Goal: Information Seeking & Learning: Learn about a topic

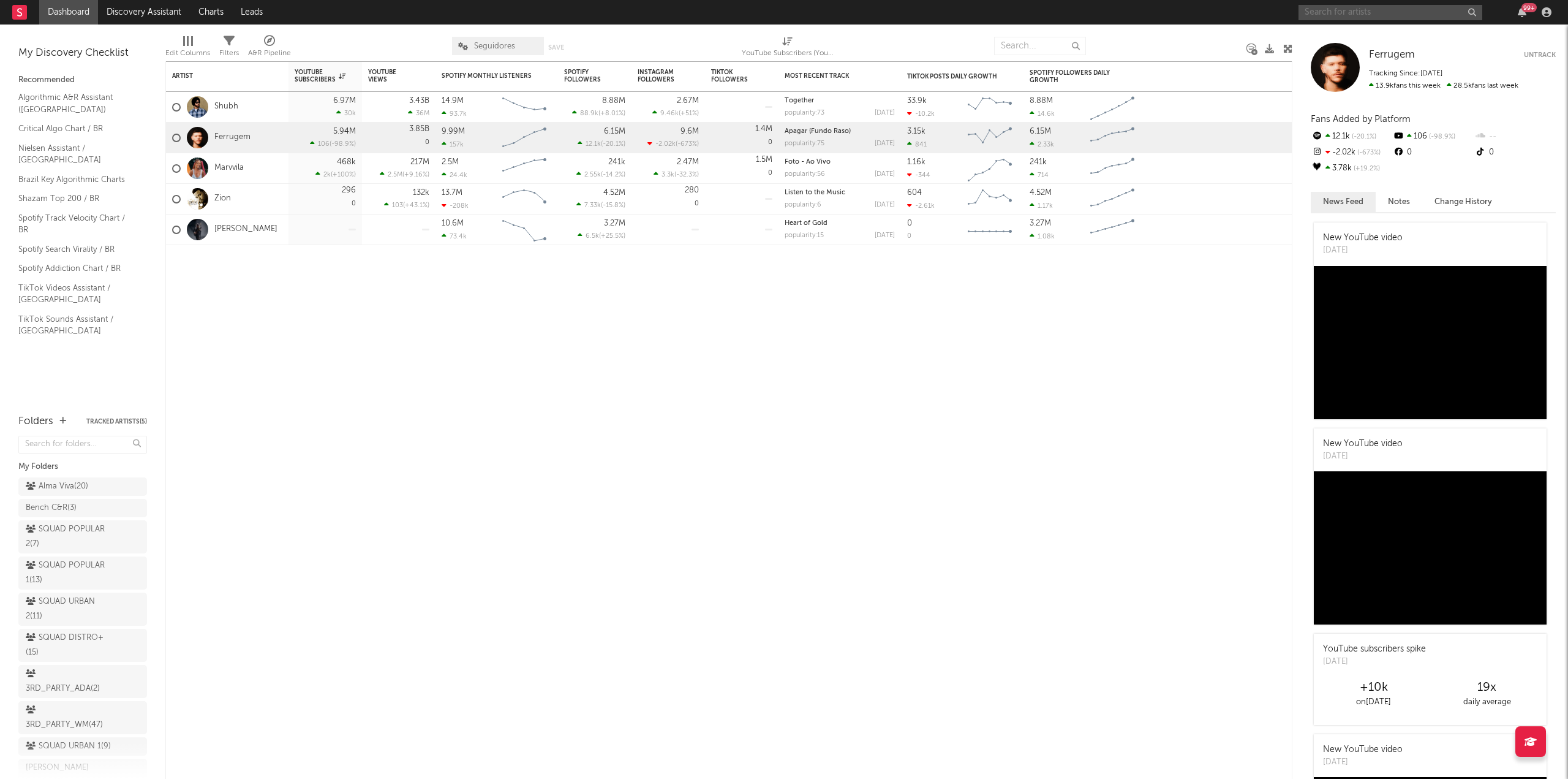
click at [1360, 15] on input "text" at bounding box center [1391, 12] width 184 height 15
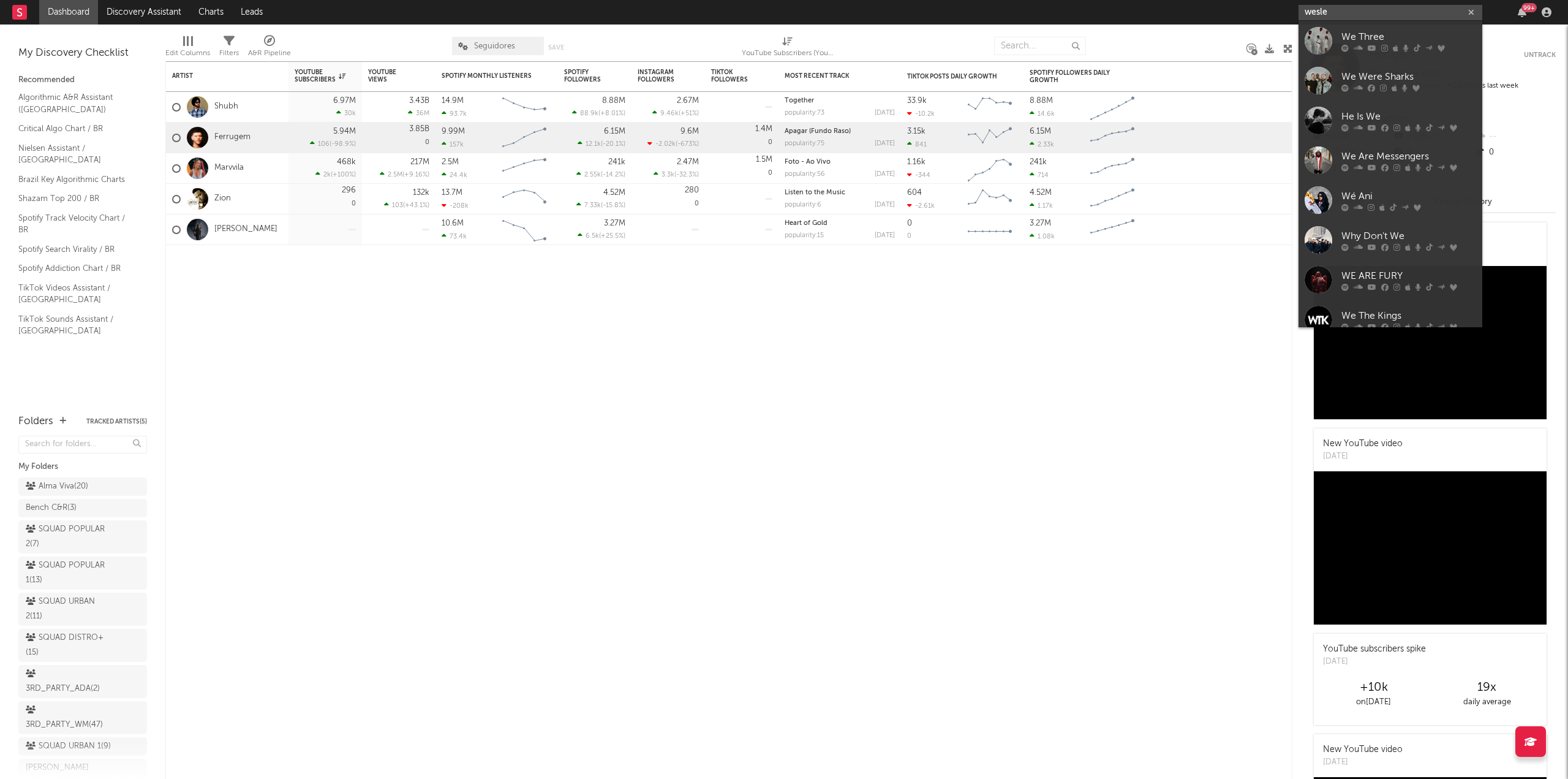
click at [1360, 15] on input "wesle" at bounding box center [1391, 12] width 184 height 15
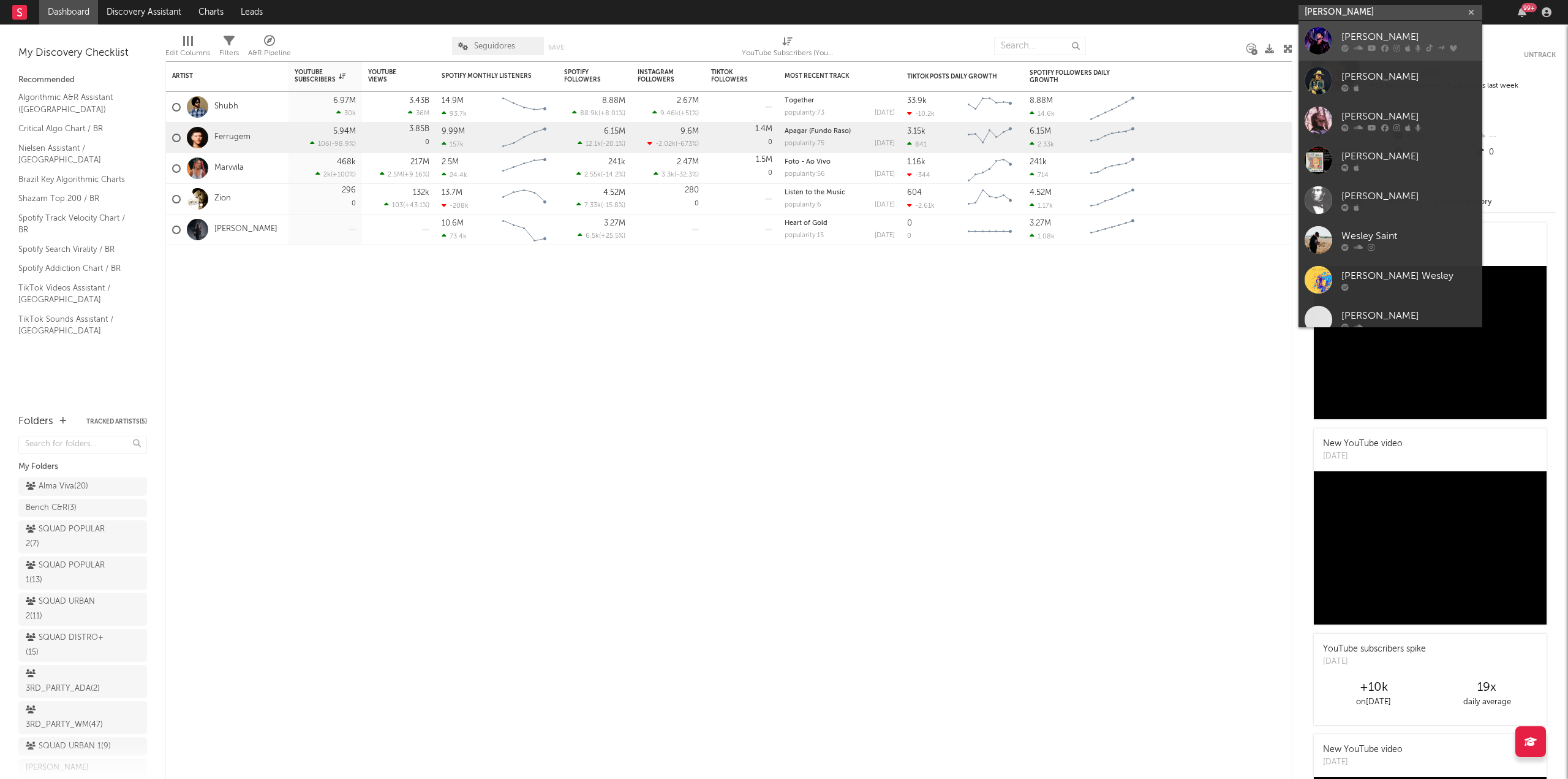
type input "[PERSON_NAME]"
click at [1360, 35] on div "[PERSON_NAME]" at bounding box center [1409, 36] width 135 height 15
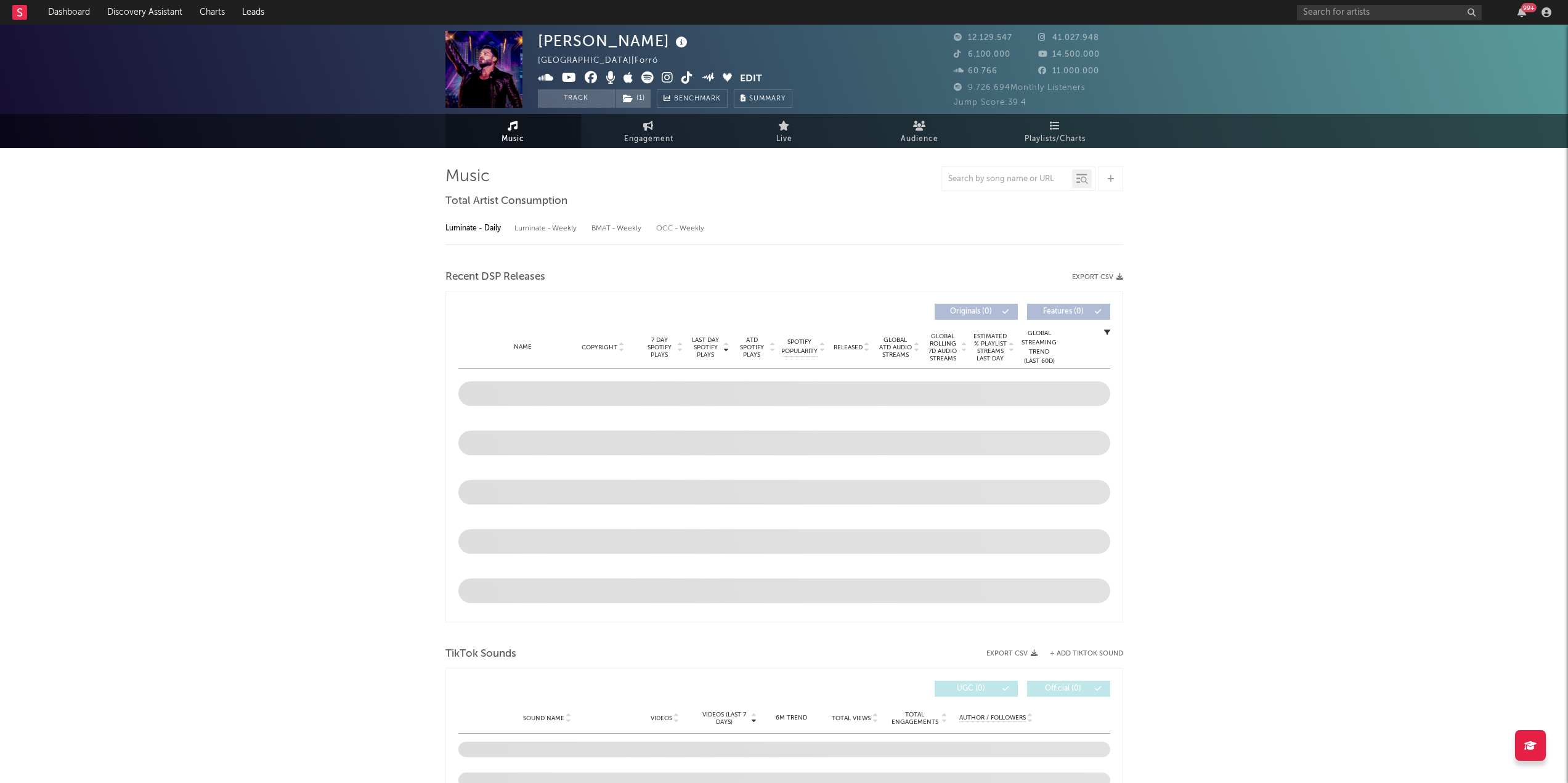
select select "6m"
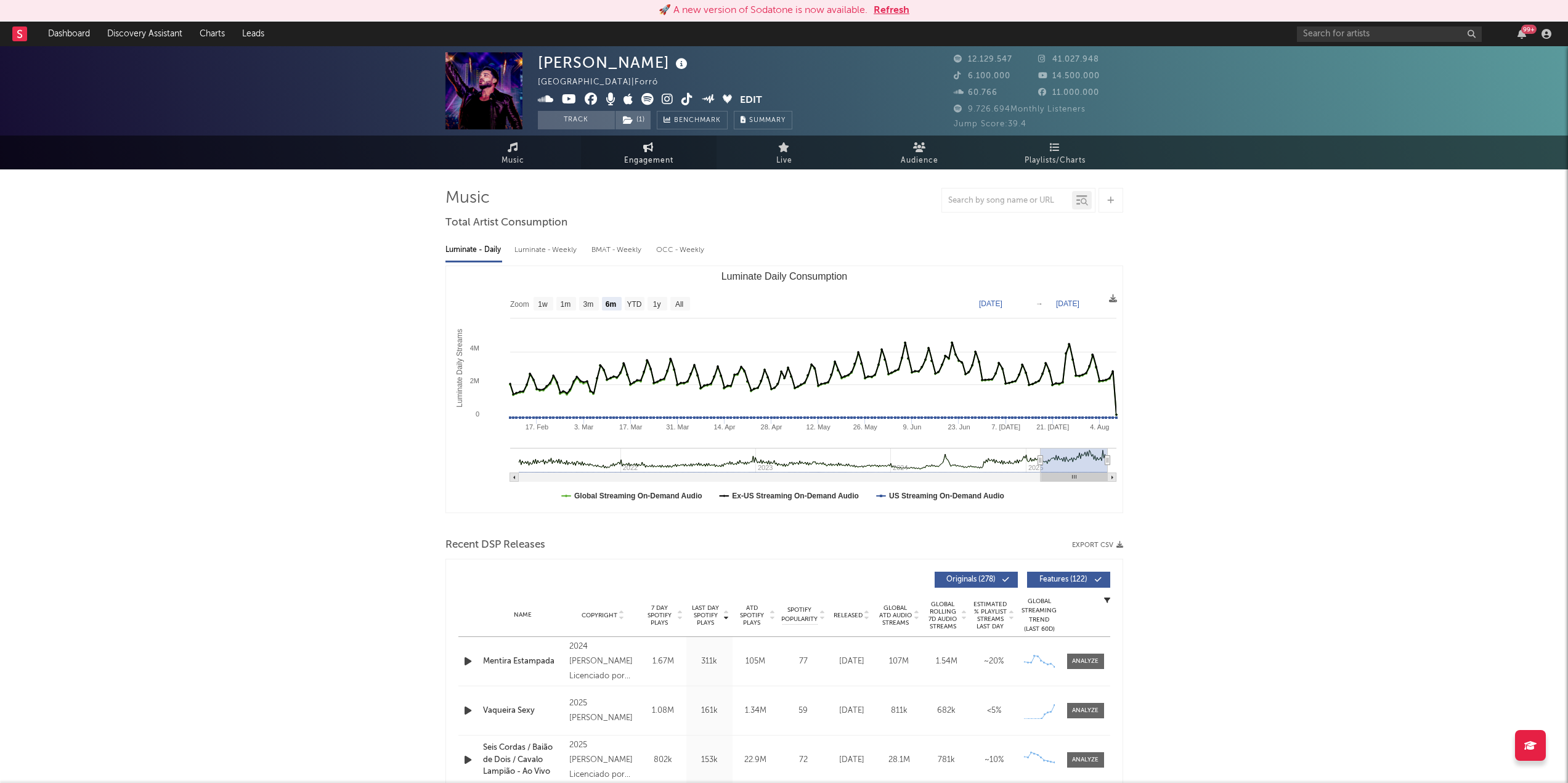
click at [630, 154] on span "Engagement" at bounding box center [649, 160] width 49 height 15
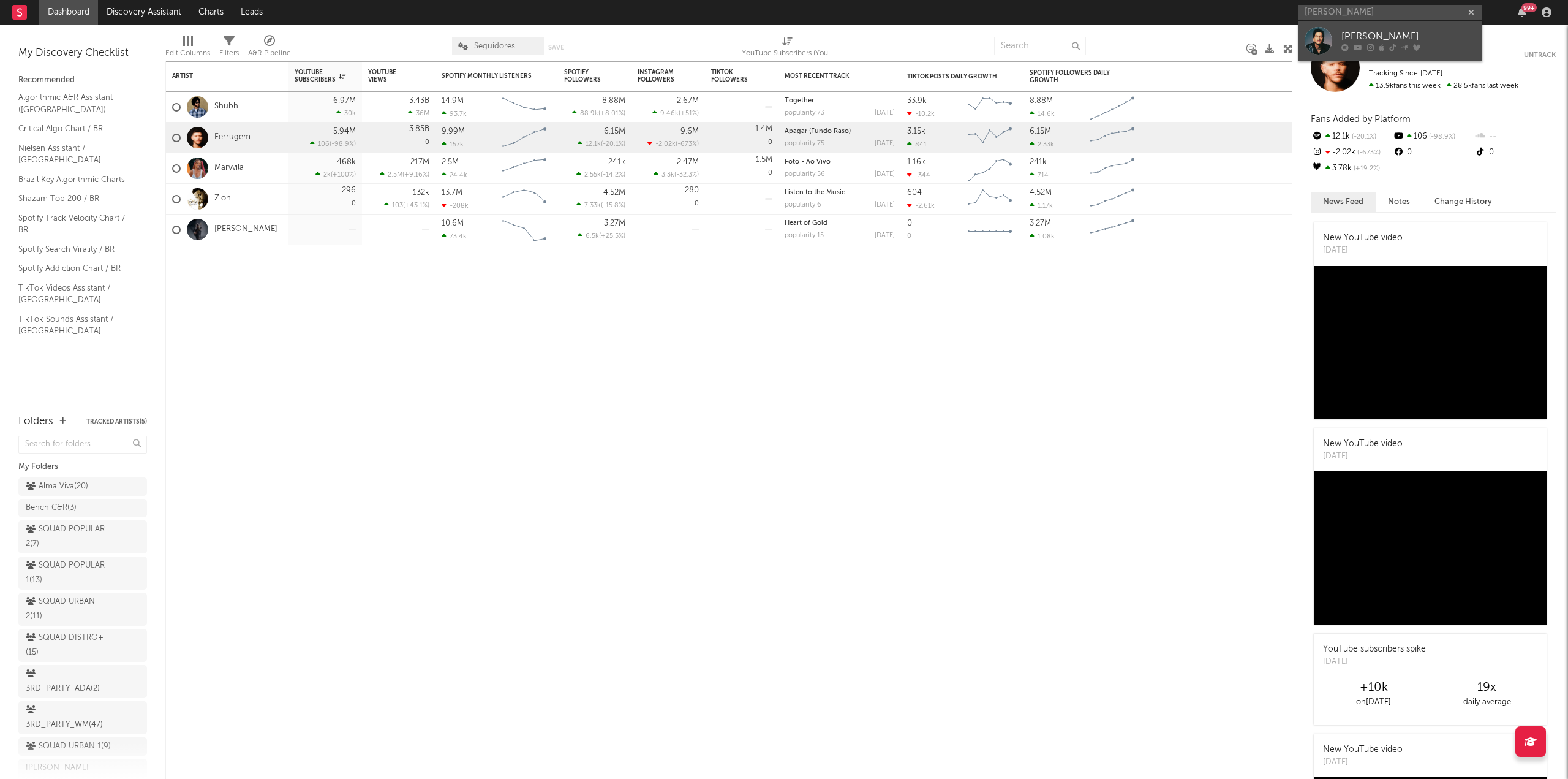
type input "leo foguete"
click at [1390, 30] on div "Léo Foguete" at bounding box center [1409, 36] width 135 height 15
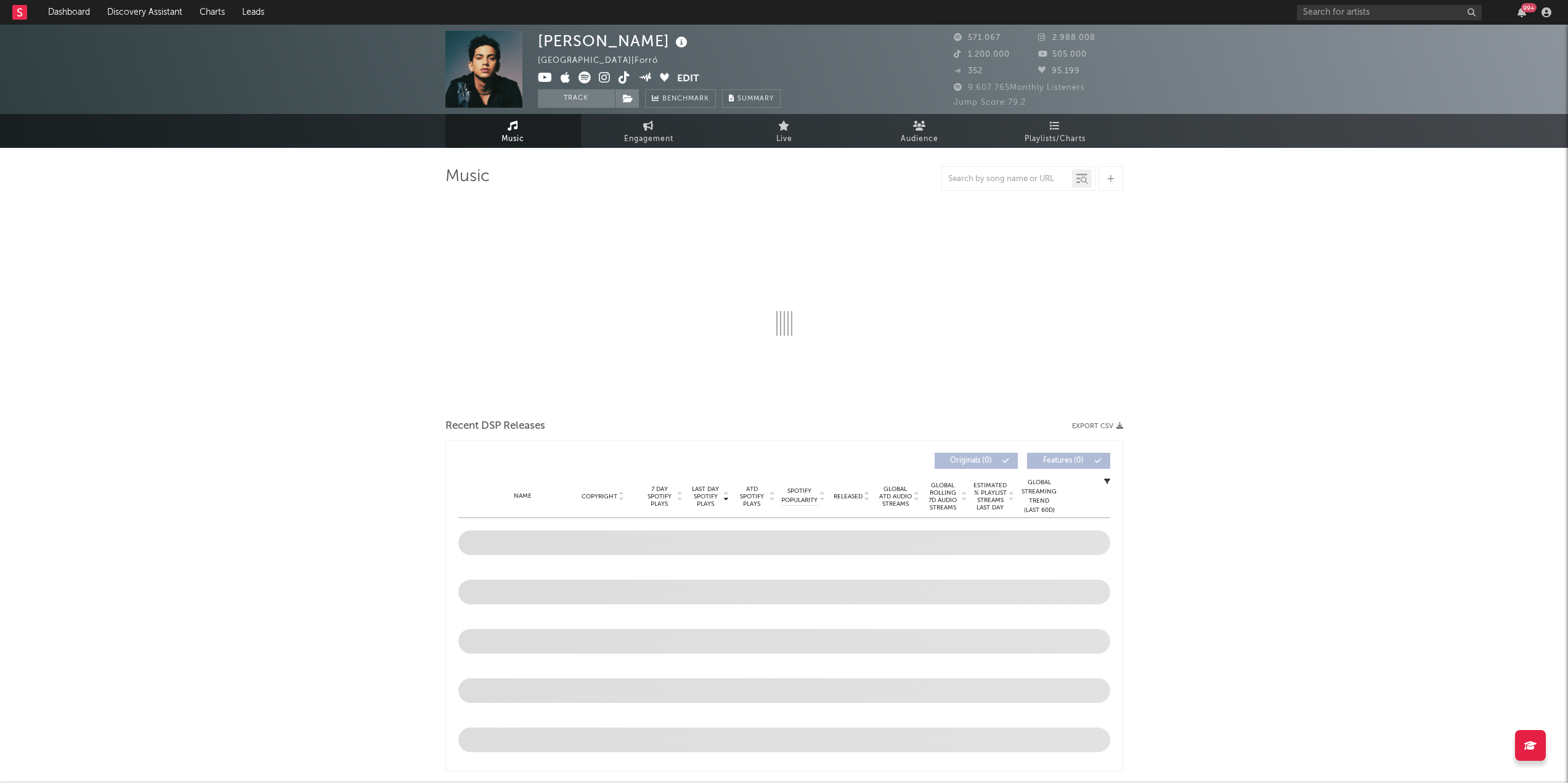
drag, startPoint x: 11, startPoint y: 7, endPoint x: 26, endPoint y: 39, distance: 35.3
click at [0, 132] on div "Music Engagement Live Audience Playlists/Charts" at bounding box center [784, 131] width 1568 height 34
select select "6m"
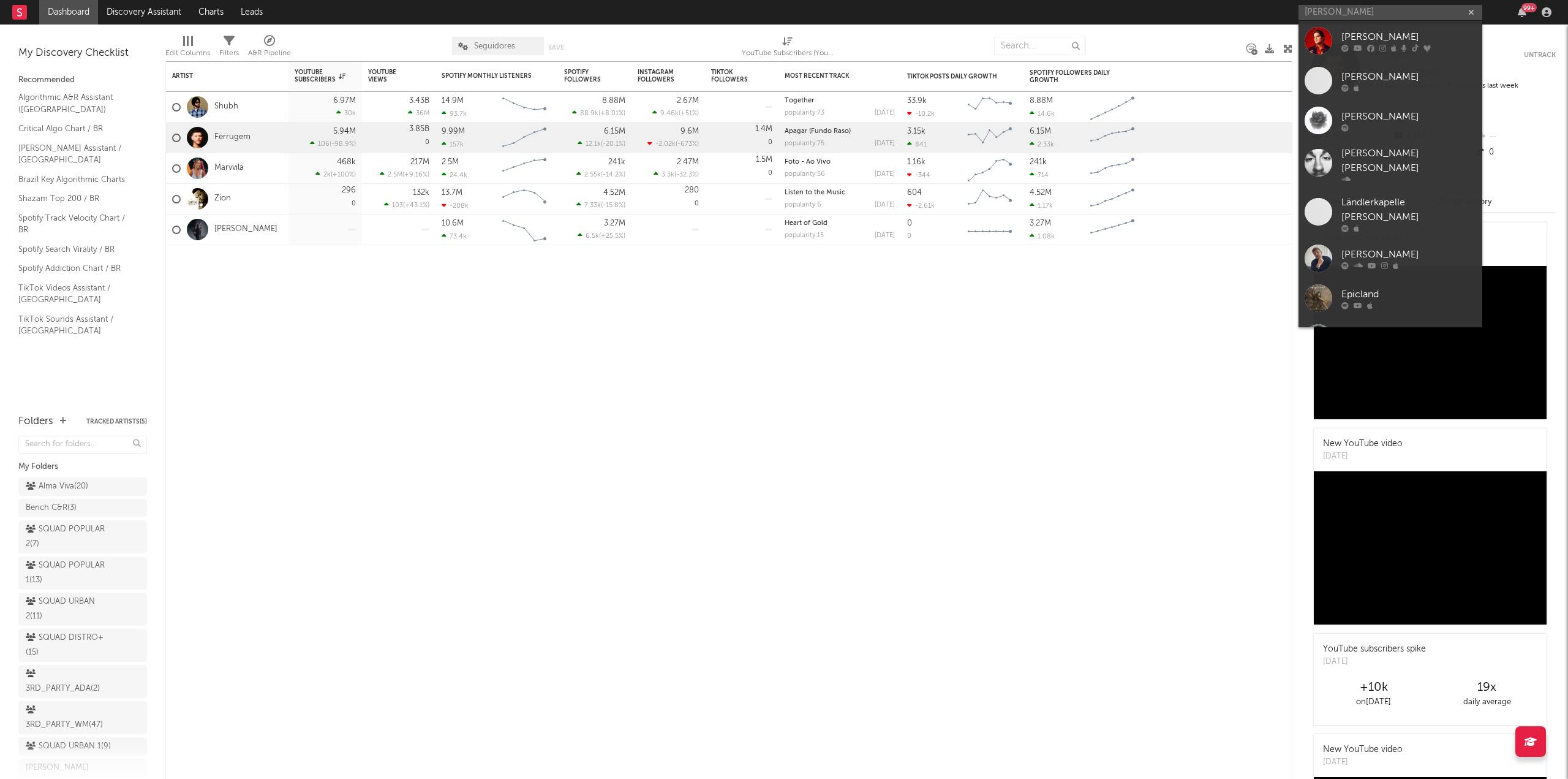
click at [1348, 13] on input "eric land" at bounding box center [1391, 12] width 184 height 15
type input "eric land"
click at [1350, 30] on div "[PERSON_NAME]" at bounding box center [1409, 36] width 135 height 15
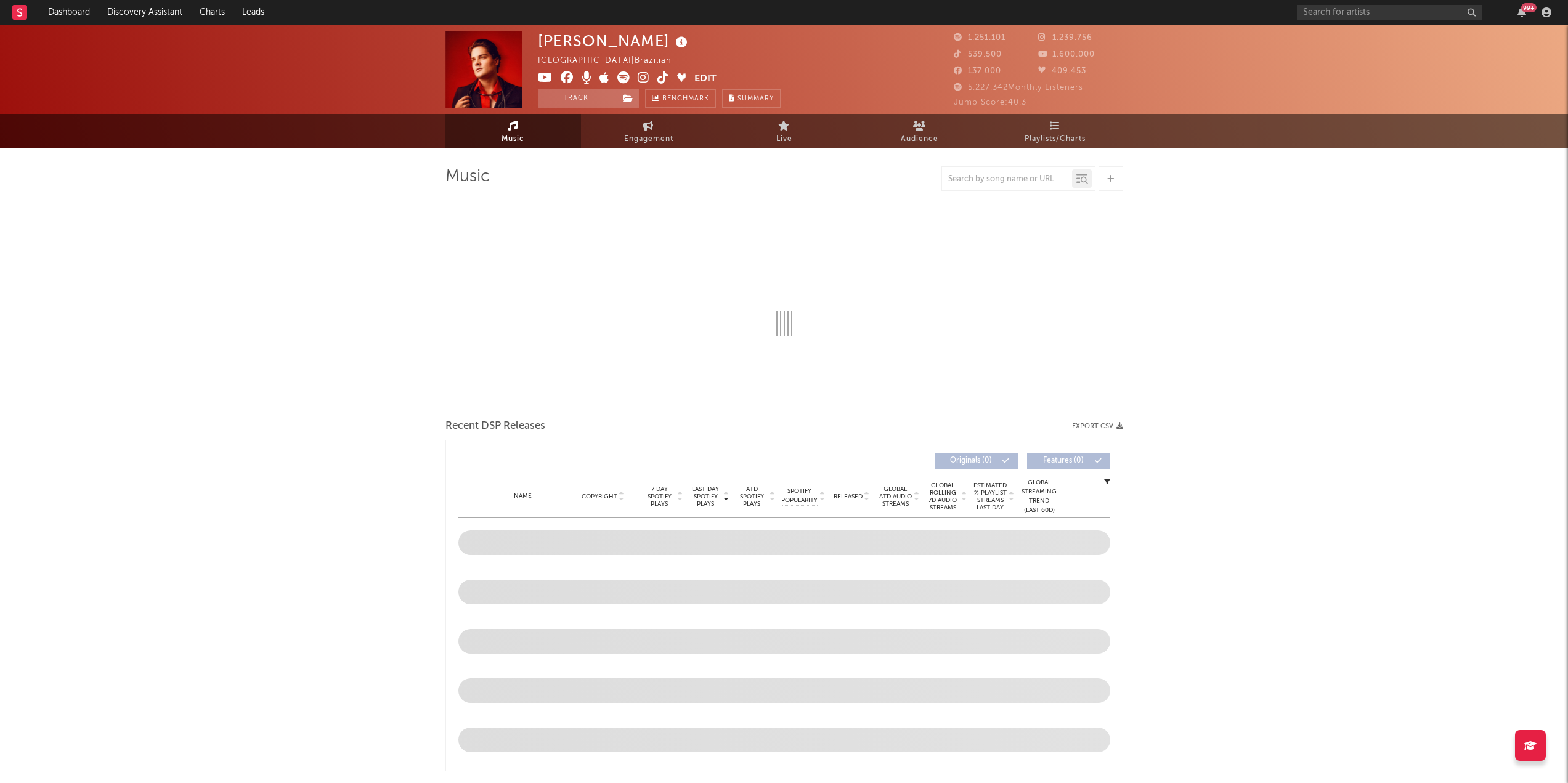
drag, startPoint x: 10, startPoint y: 15, endPoint x: 23, endPoint y: 12, distance: 13.3
select select "6m"
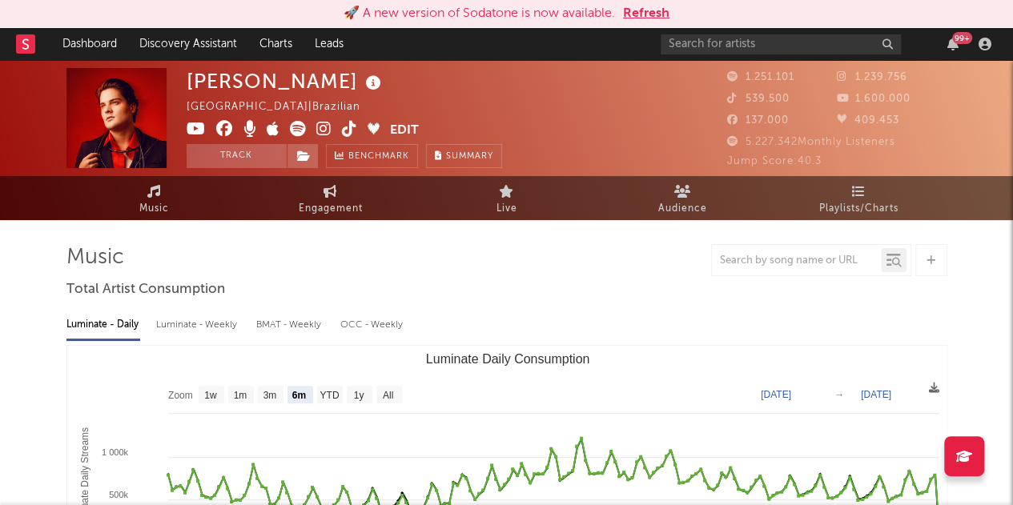
click at [666, 17] on button "Refresh" at bounding box center [646, 13] width 46 height 19
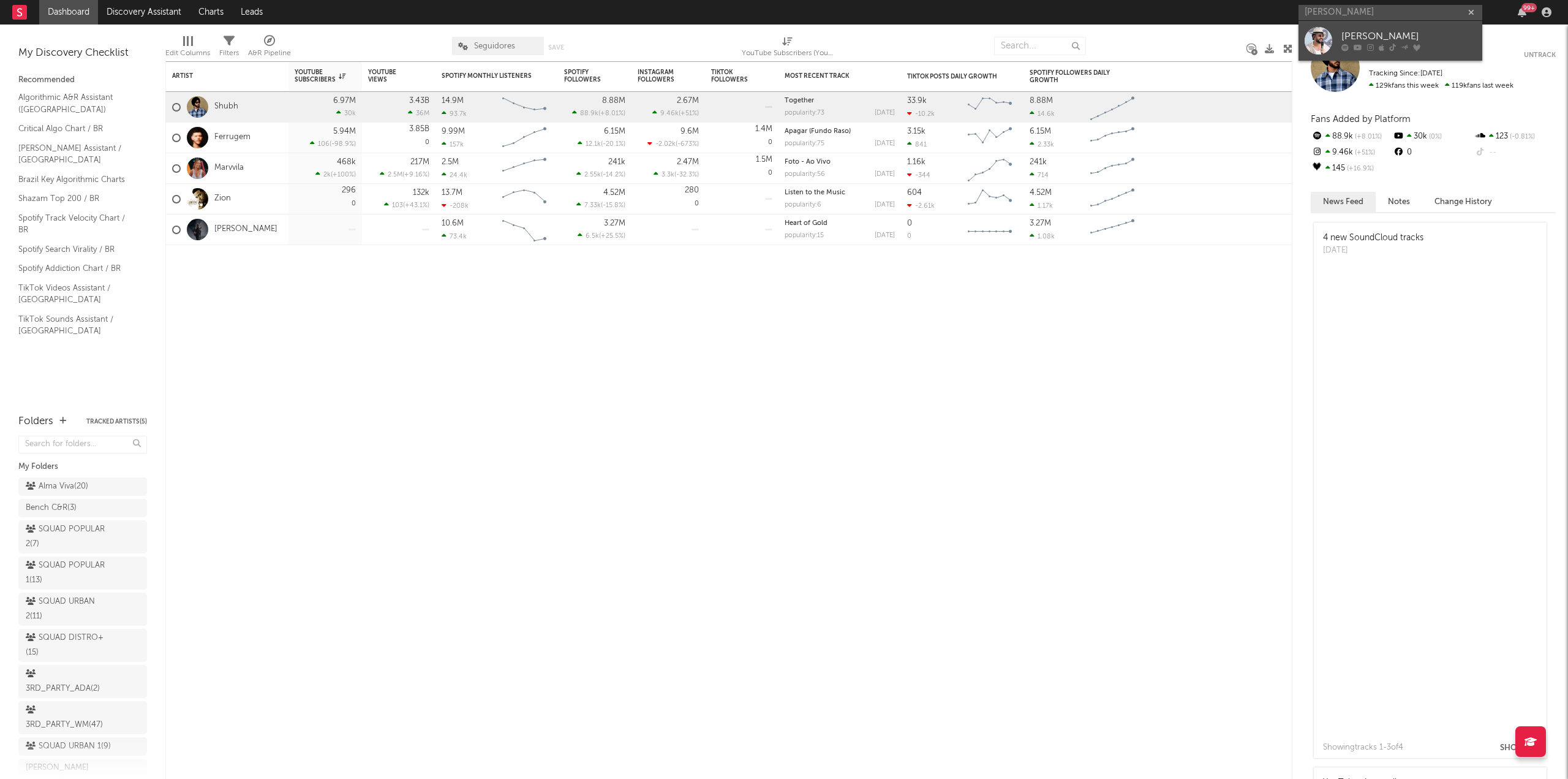
type input "henry freitas"
click at [1395, 30] on div "Henry Freitas" at bounding box center [1409, 36] width 135 height 15
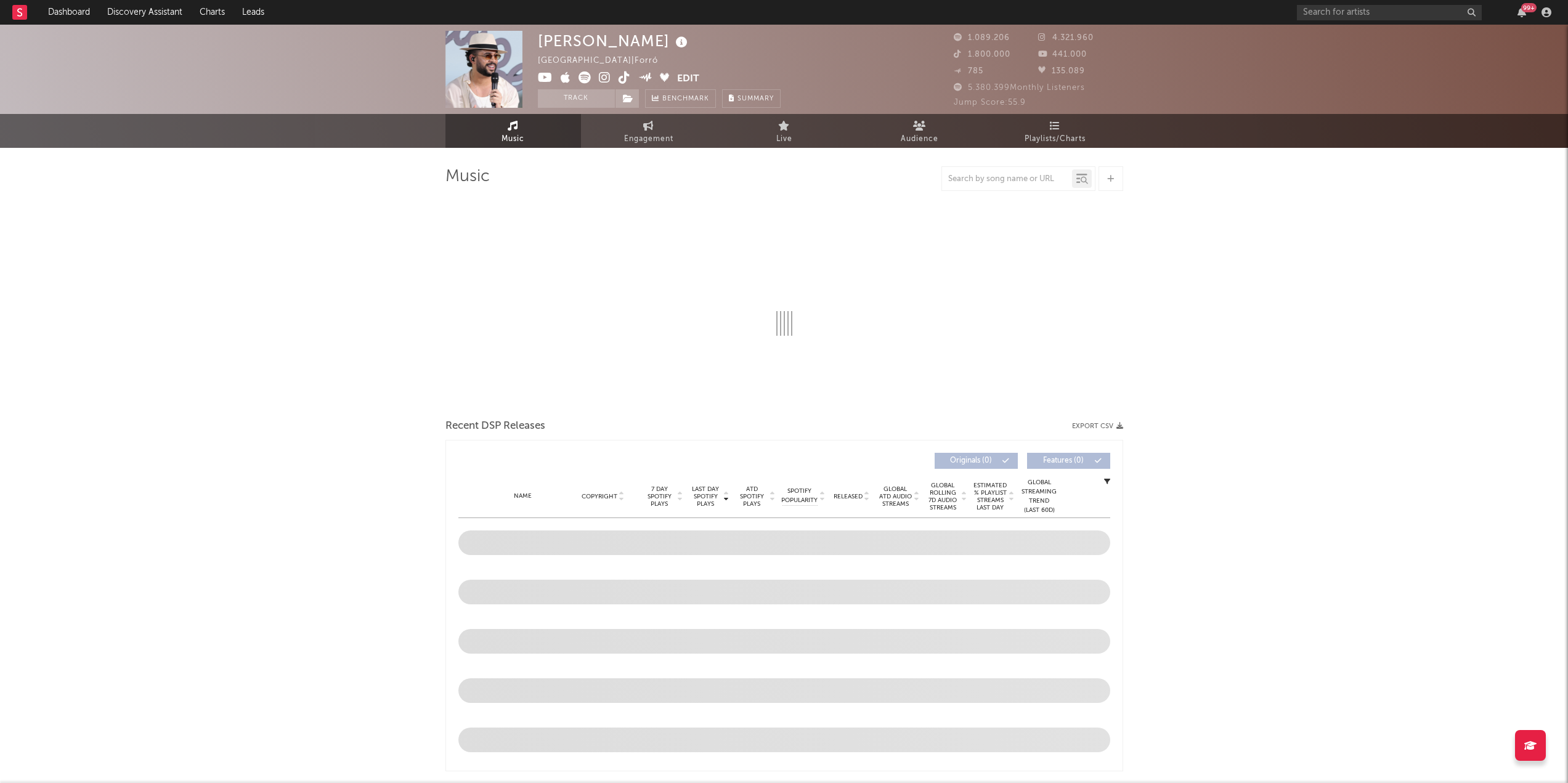
select select "6m"
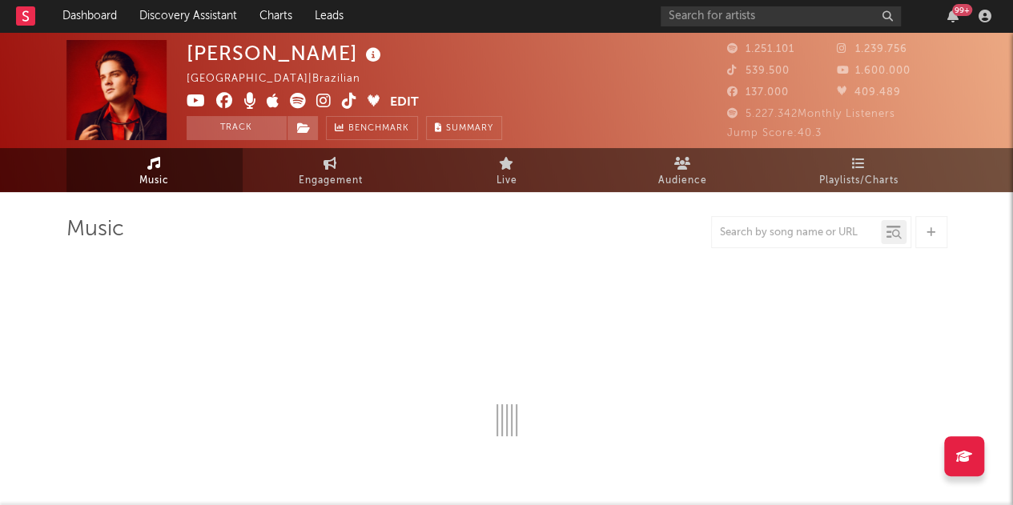
select select "6m"
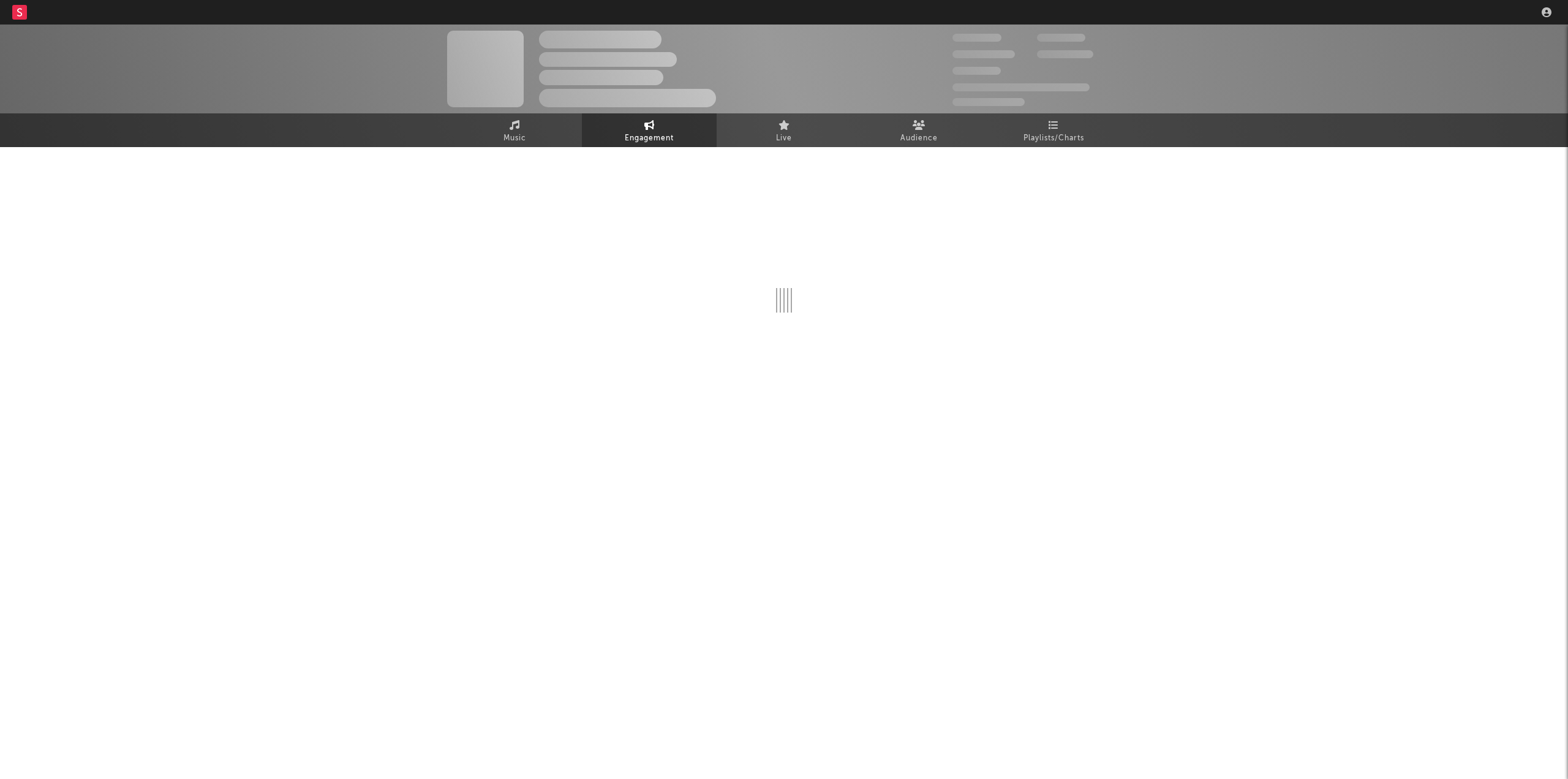
select select "1w"
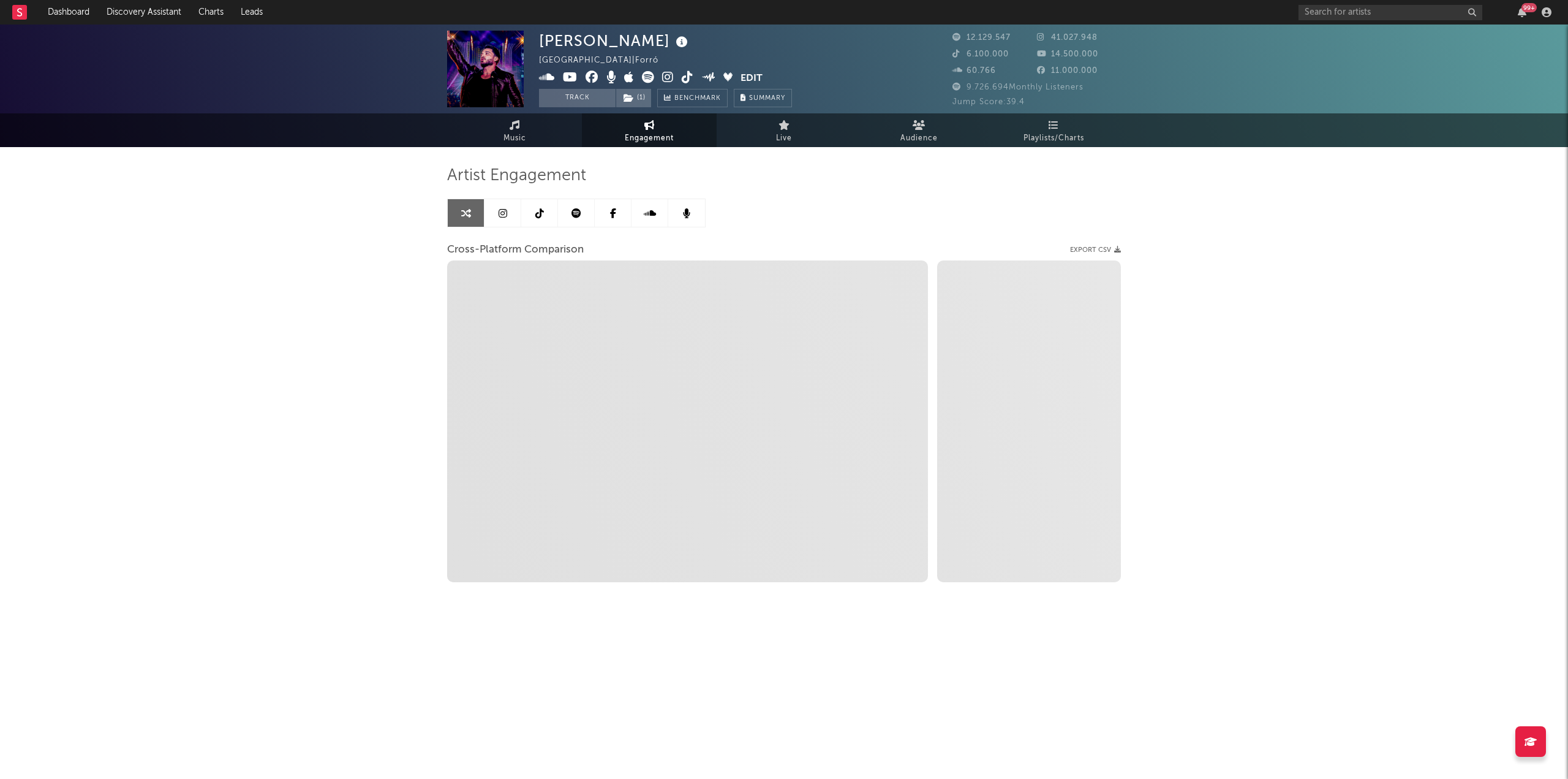
click at [506, 217] on icon at bounding box center [503, 213] width 8 height 10
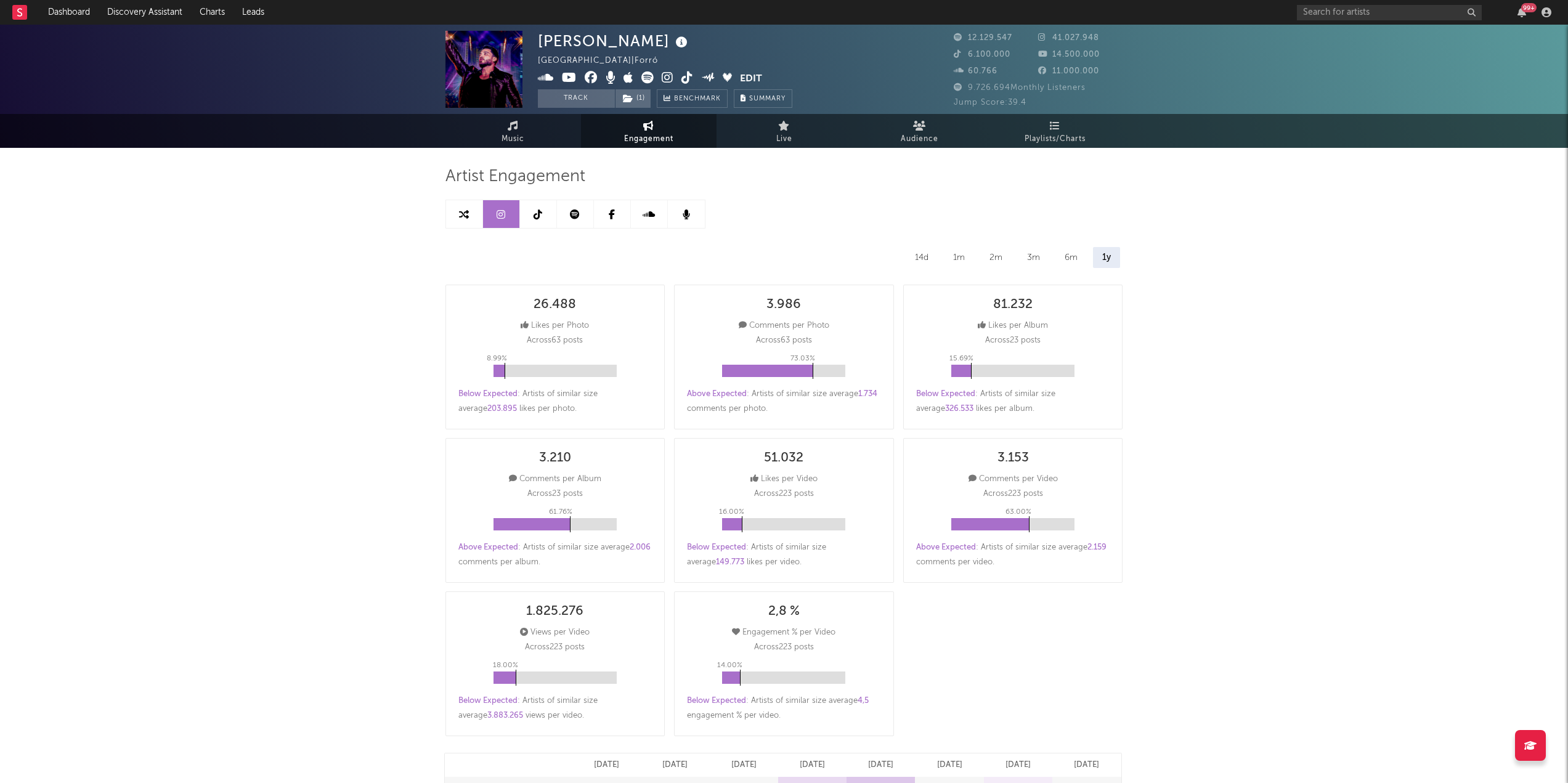
select select "6m"
click at [1360, 14] on input "text" at bounding box center [1390, 12] width 185 height 15
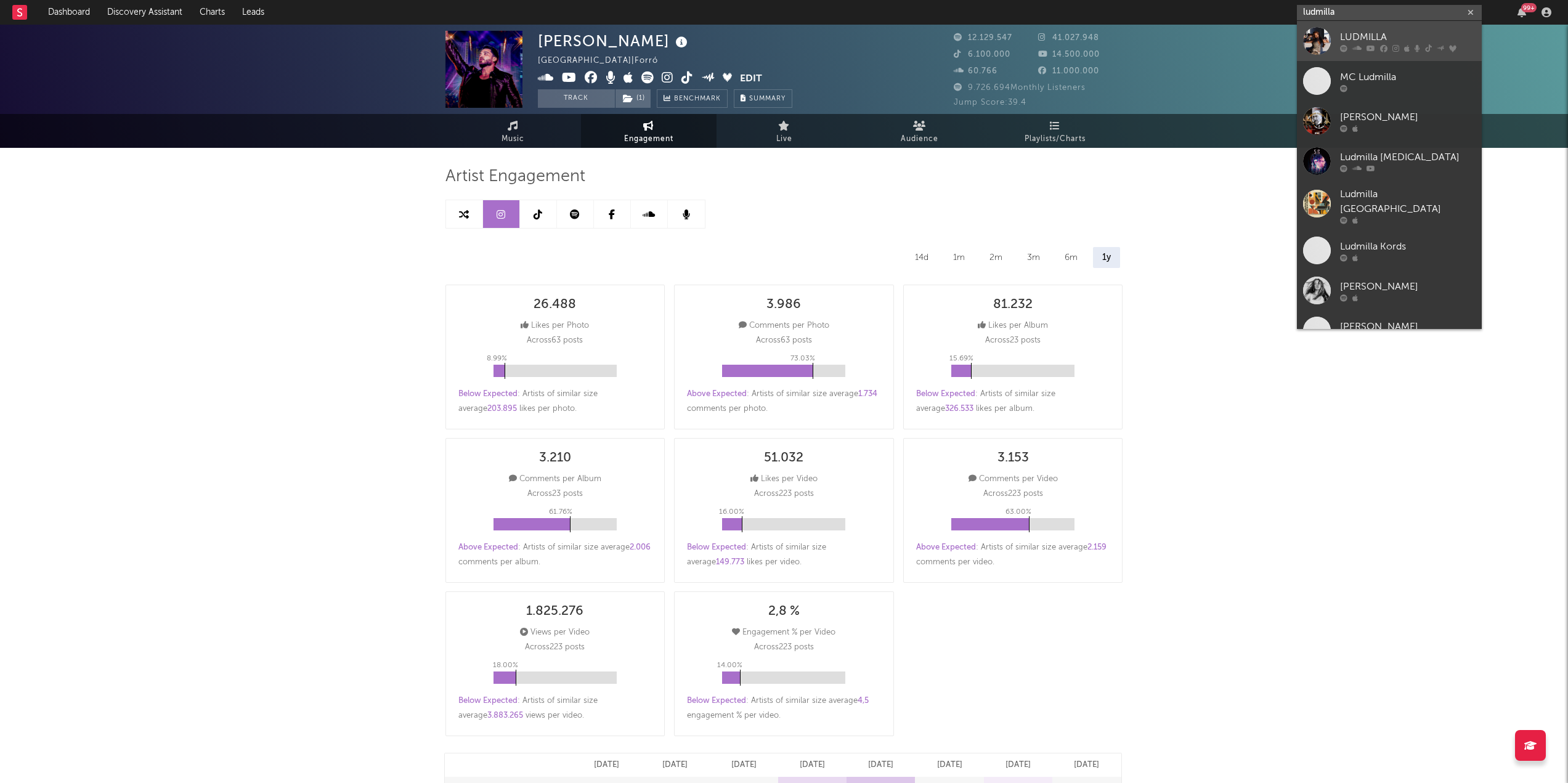
type input "ludmilla"
click at [1370, 40] on div "LUDMILLA" at bounding box center [1408, 36] width 135 height 15
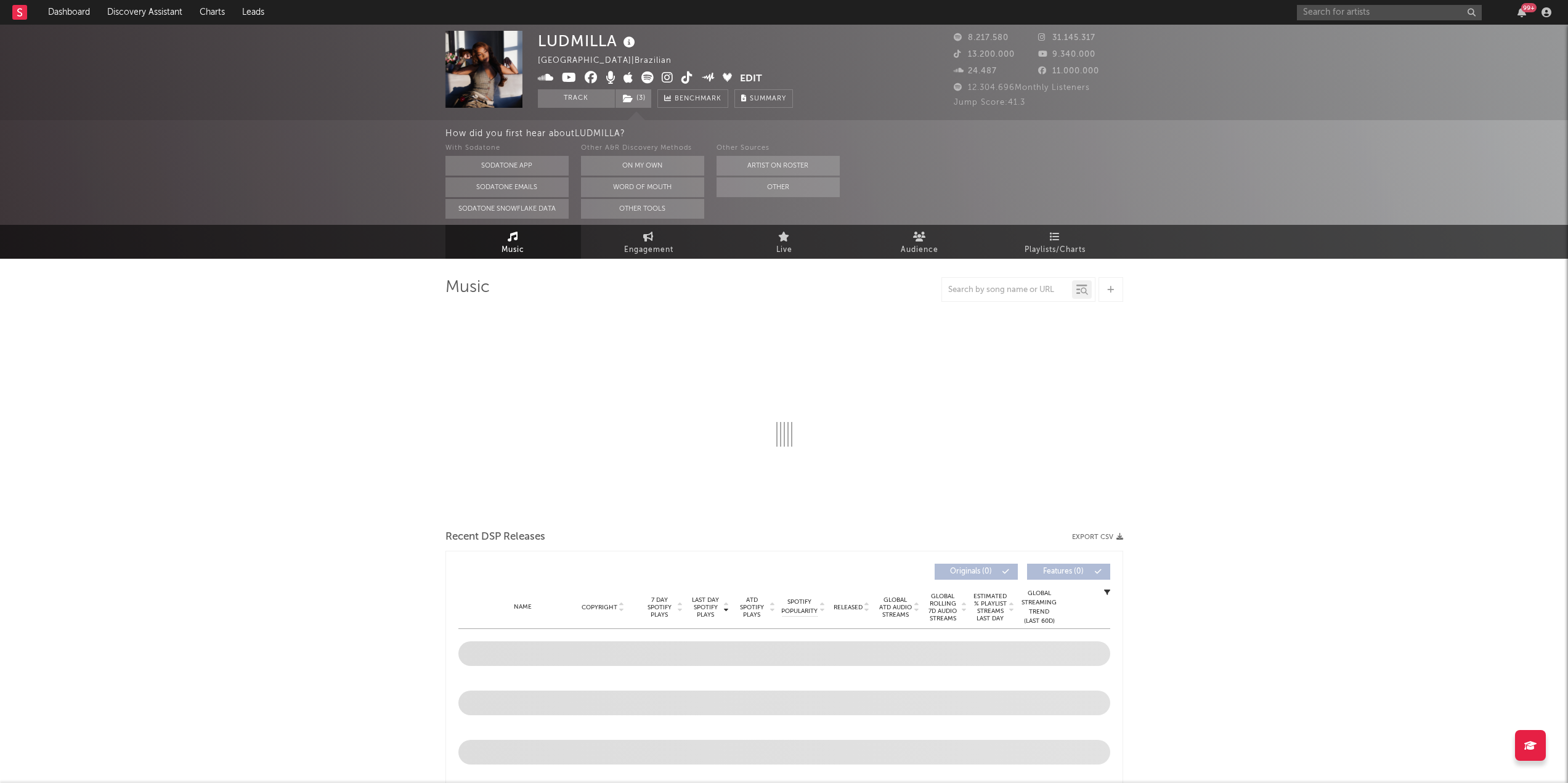
select select "6m"
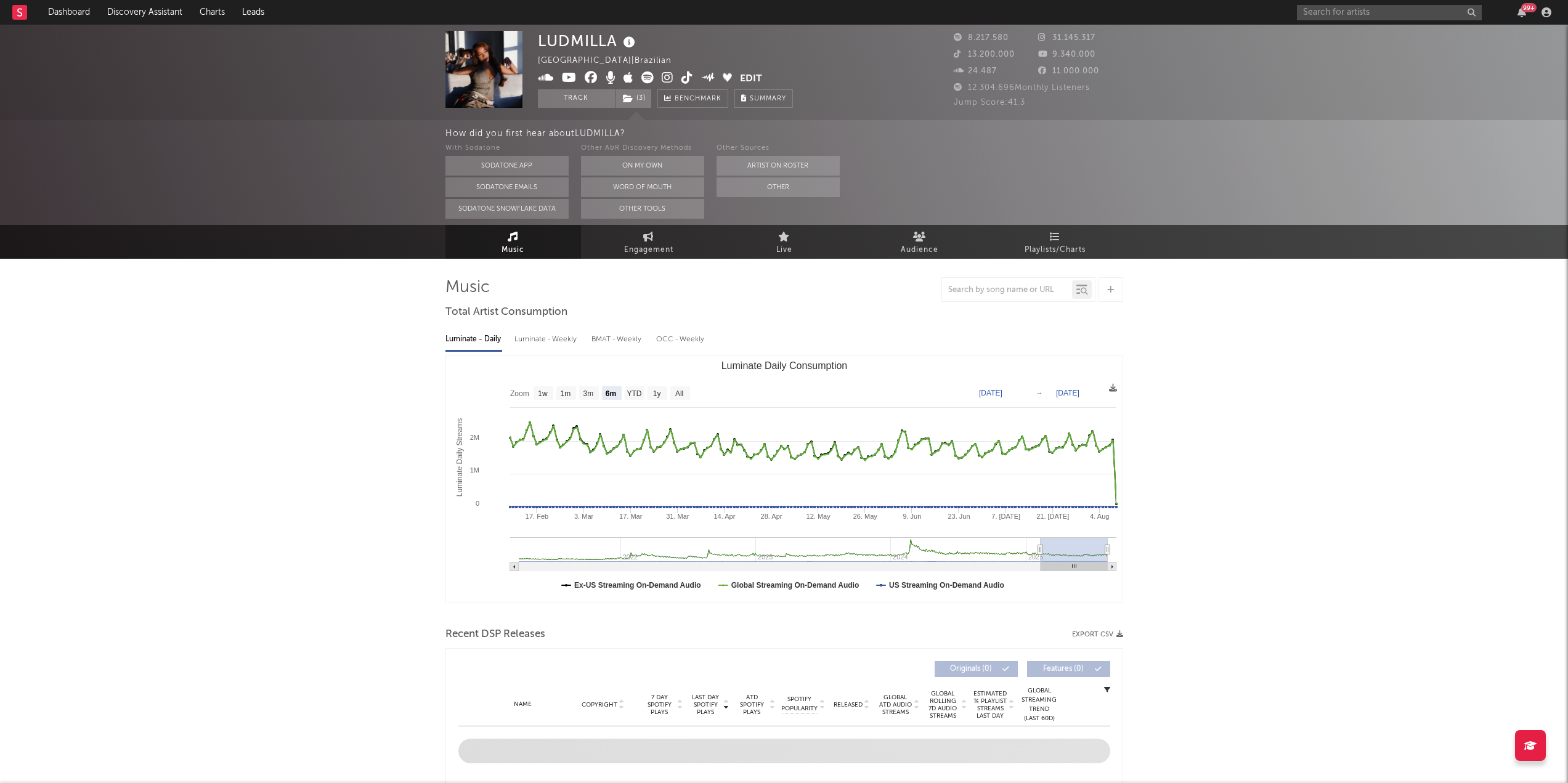
select select "6m"
click at [1369, 8] on input "text" at bounding box center [1390, 12] width 185 height 15
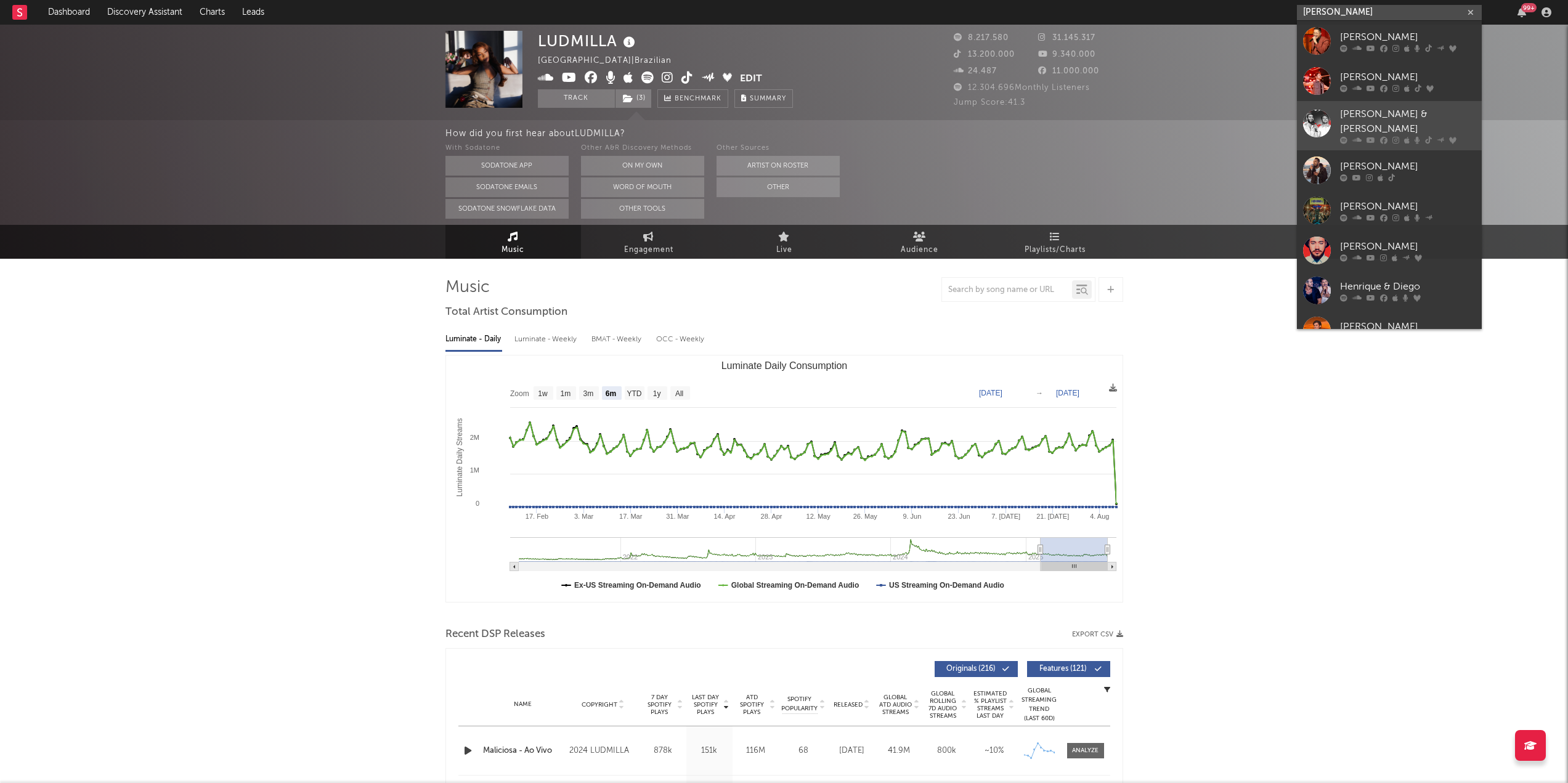
type input "henrique"
click at [1367, 111] on div "[PERSON_NAME] & [PERSON_NAME]" at bounding box center [1408, 122] width 135 height 29
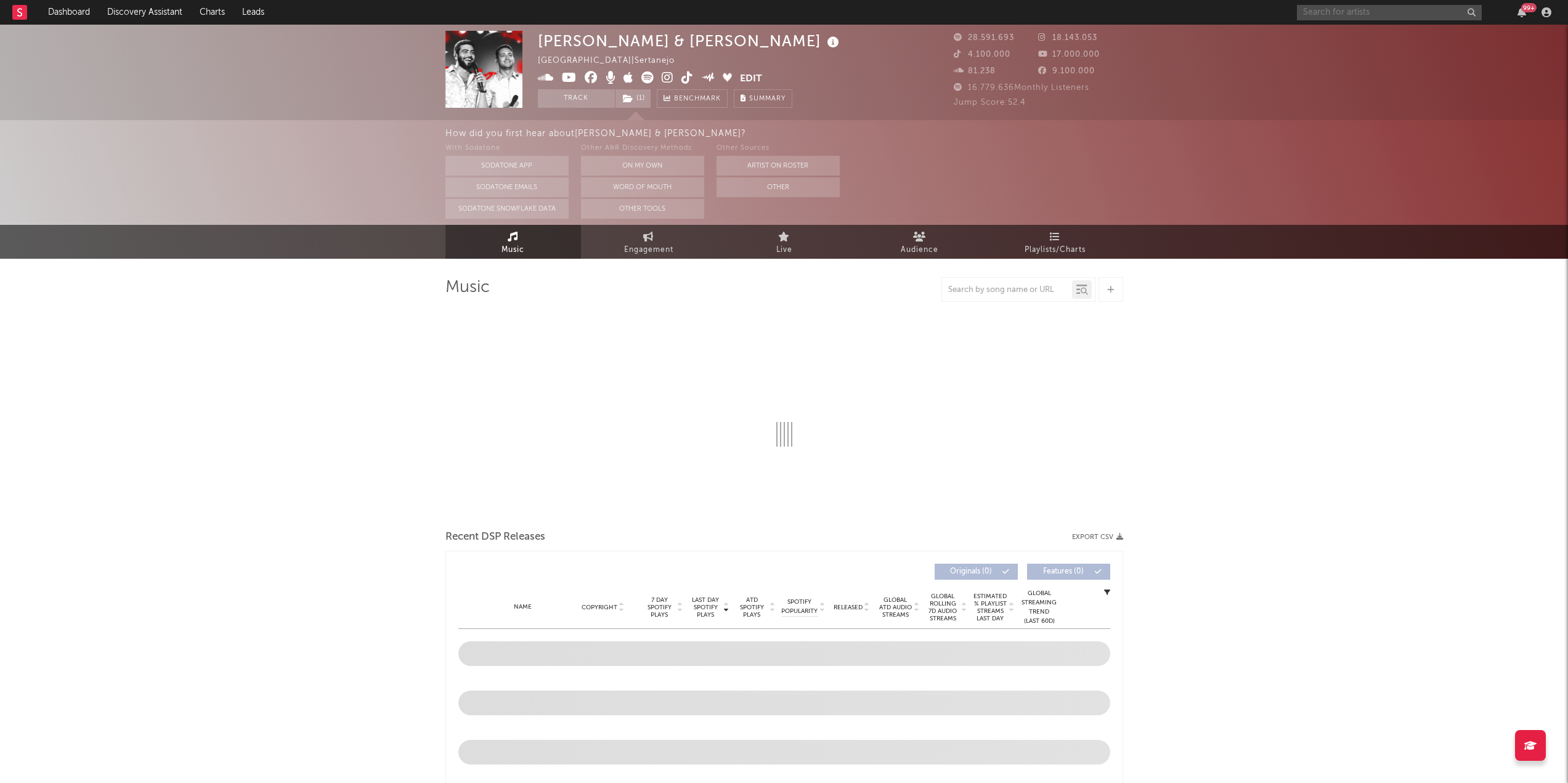
click at [1370, 17] on input "text" at bounding box center [1390, 12] width 185 height 15
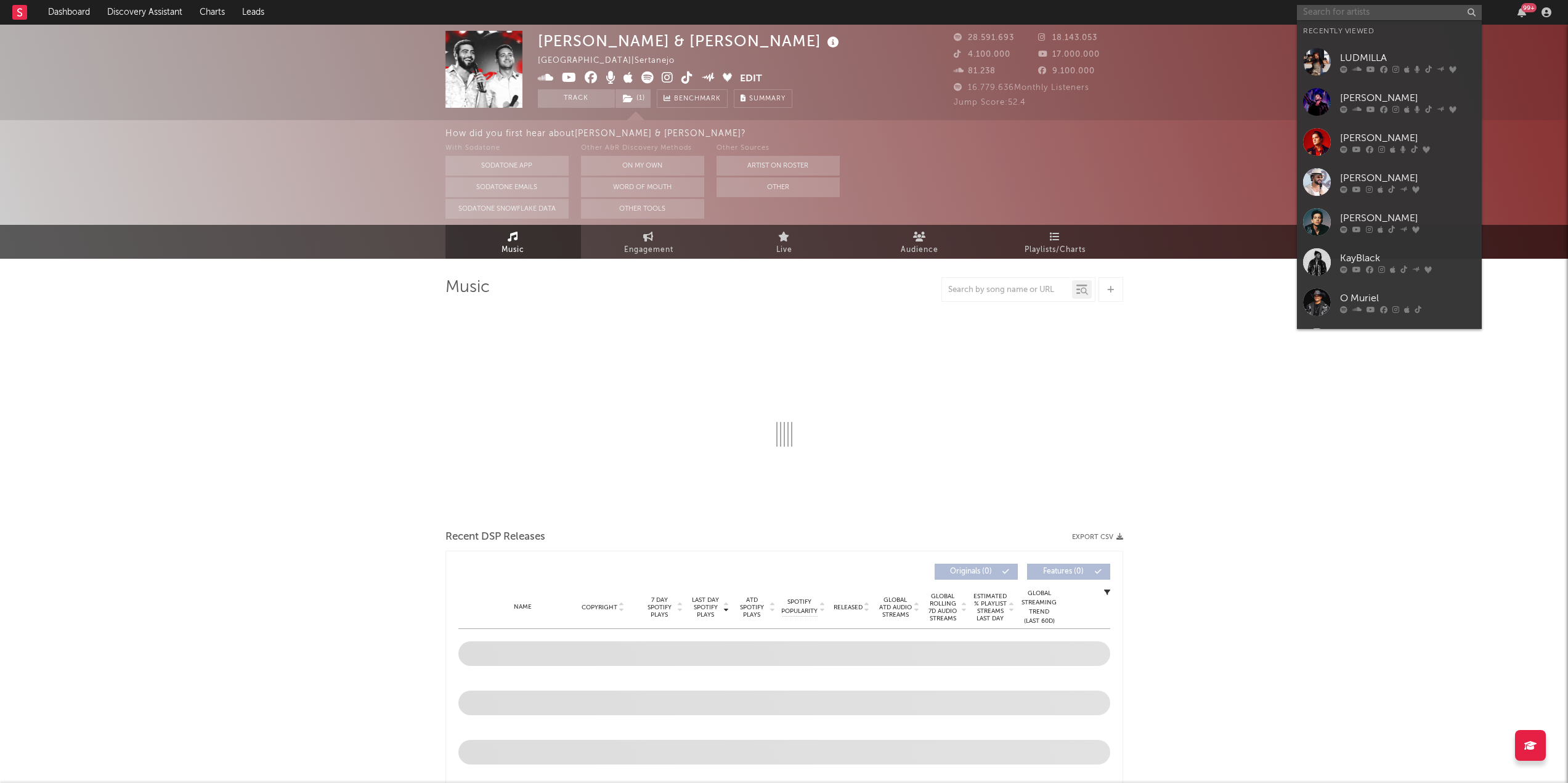
select select "6m"
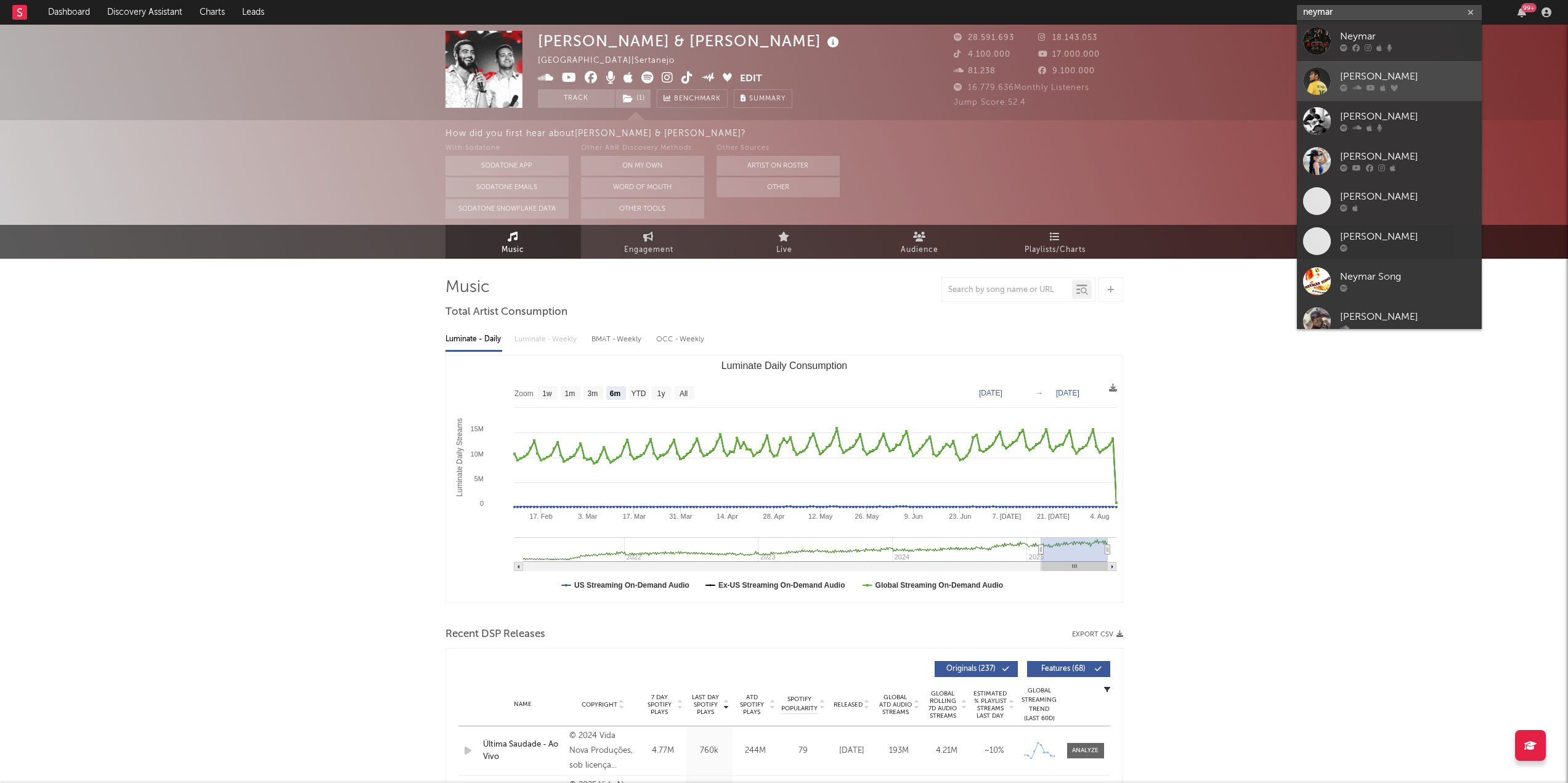
type input "neymar"
click at [1345, 65] on link "[PERSON_NAME]" at bounding box center [1390, 81] width 185 height 40
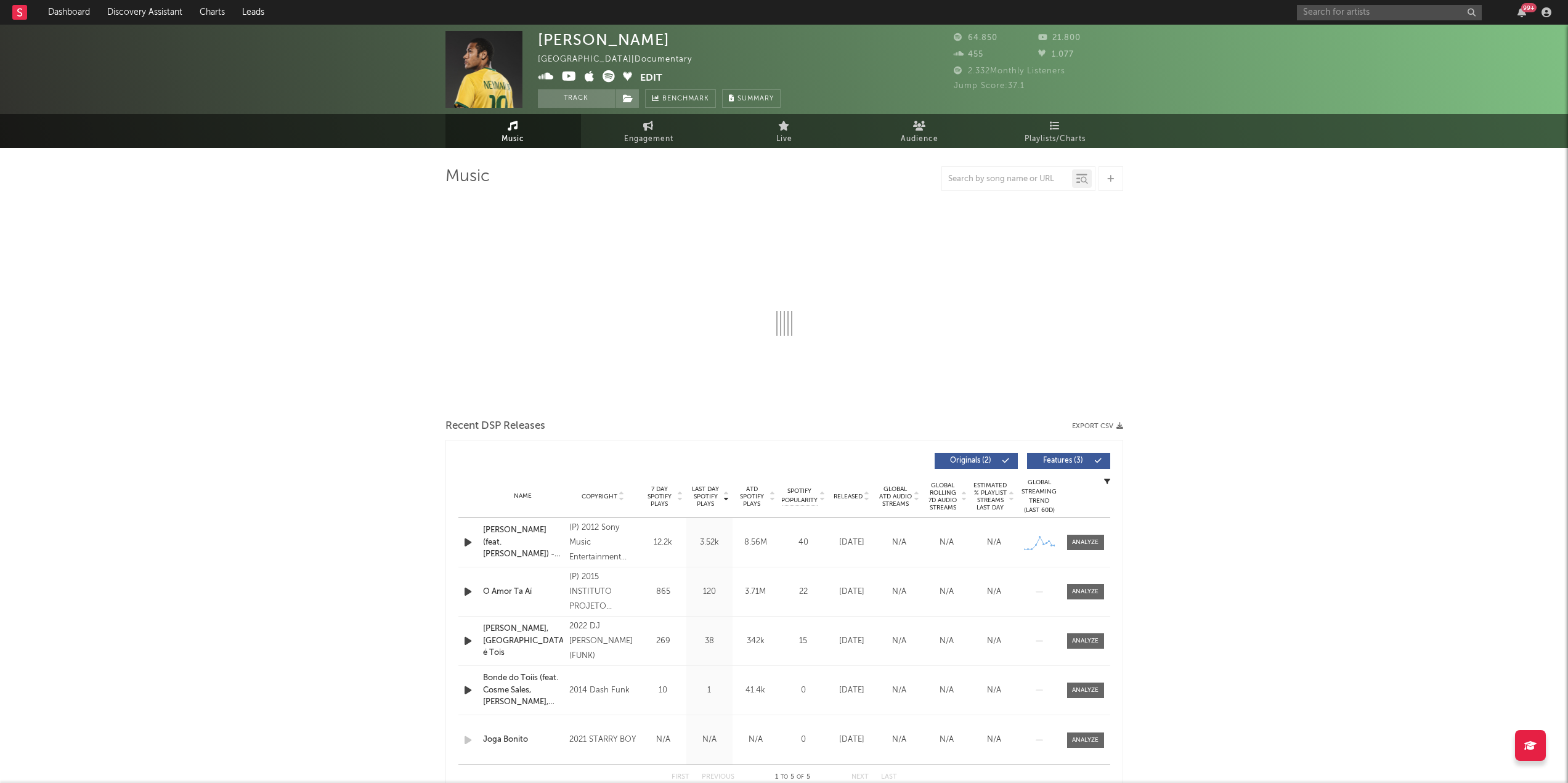
select select "6m"
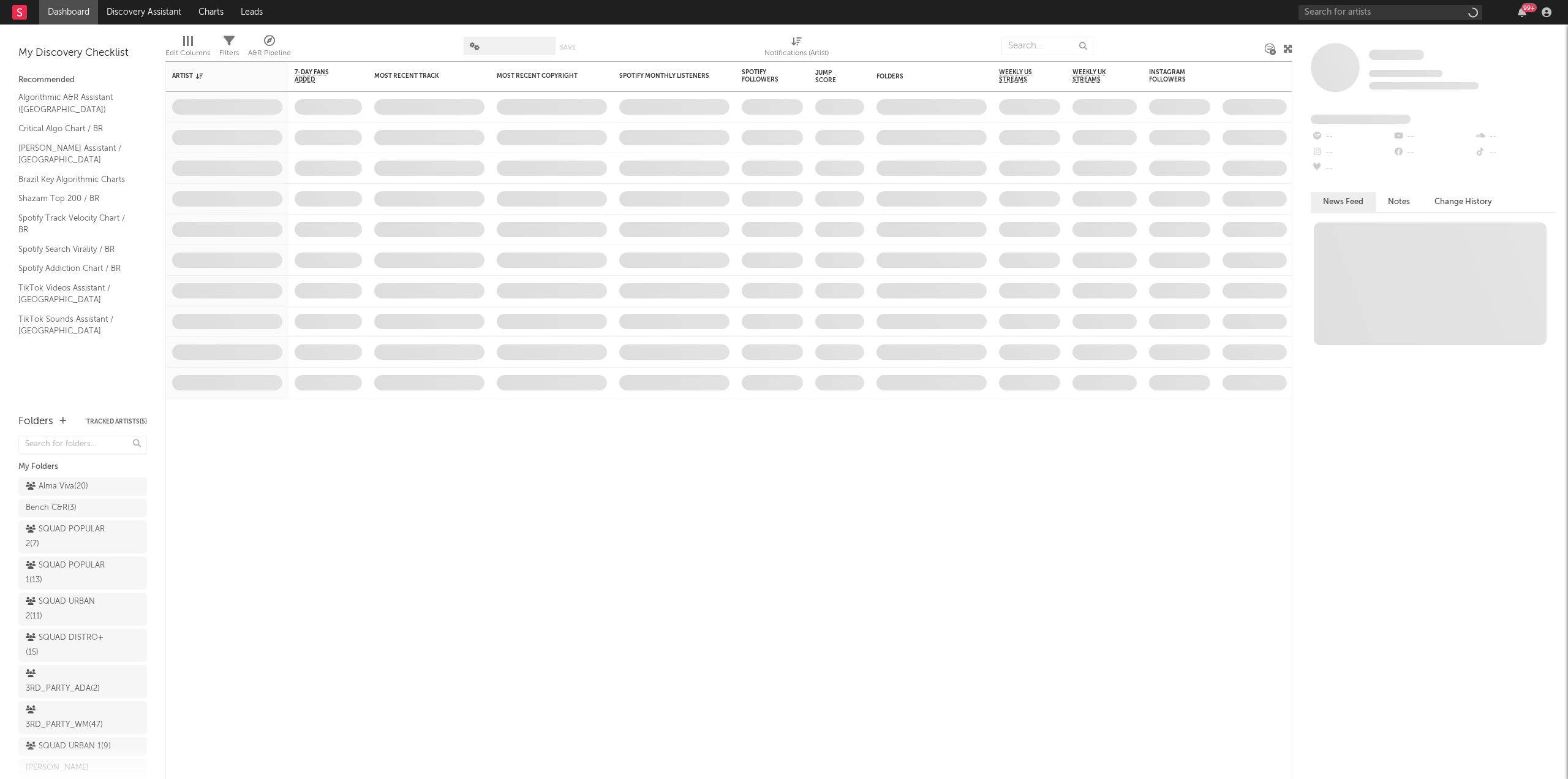
click at [1413, 3] on div "99 +" at bounding box center [1427, 12] width 257 height 24
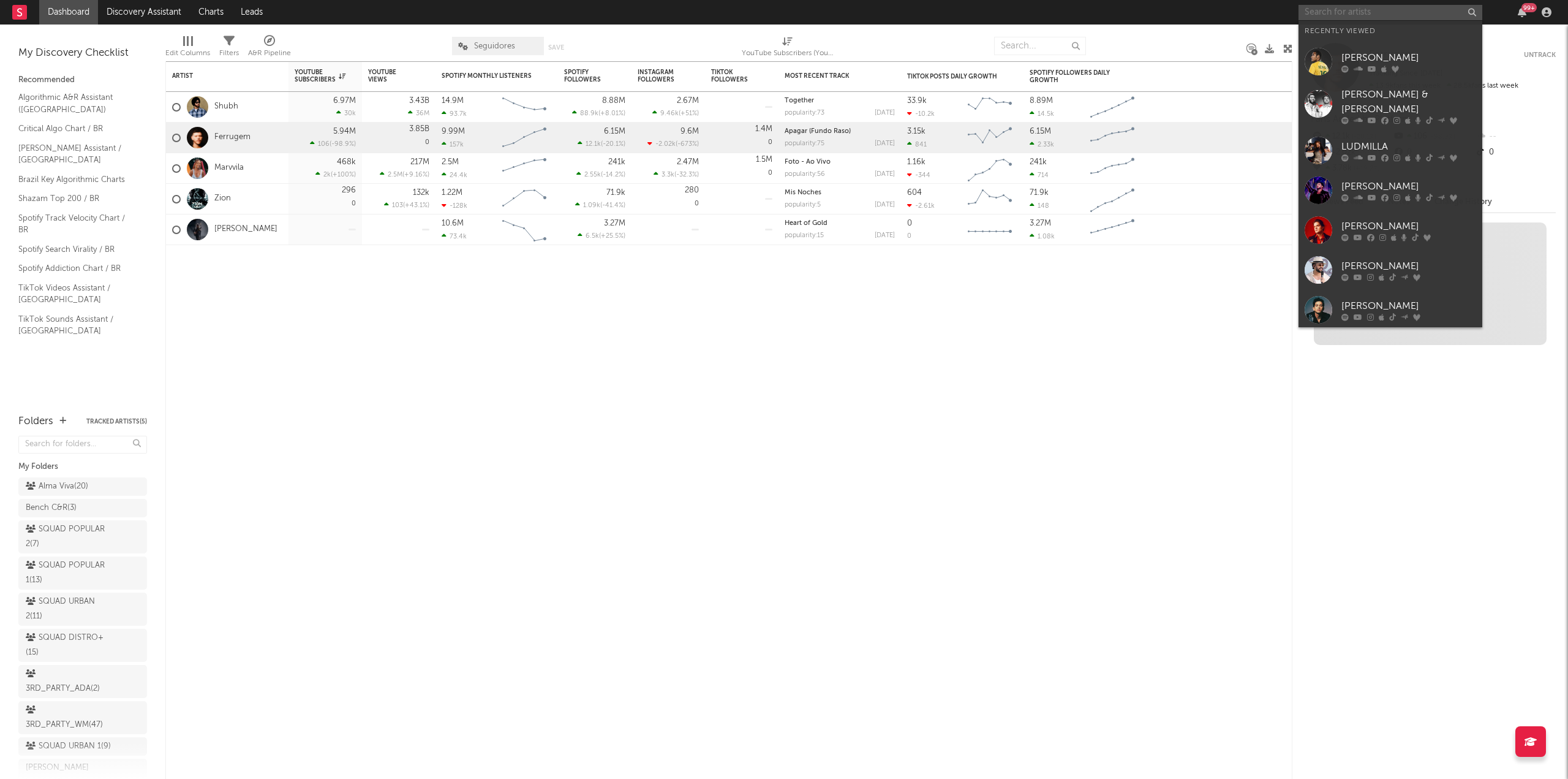
click at [1414, 6] on input "text" at bounding box center [1391, 12] width 184 height 15
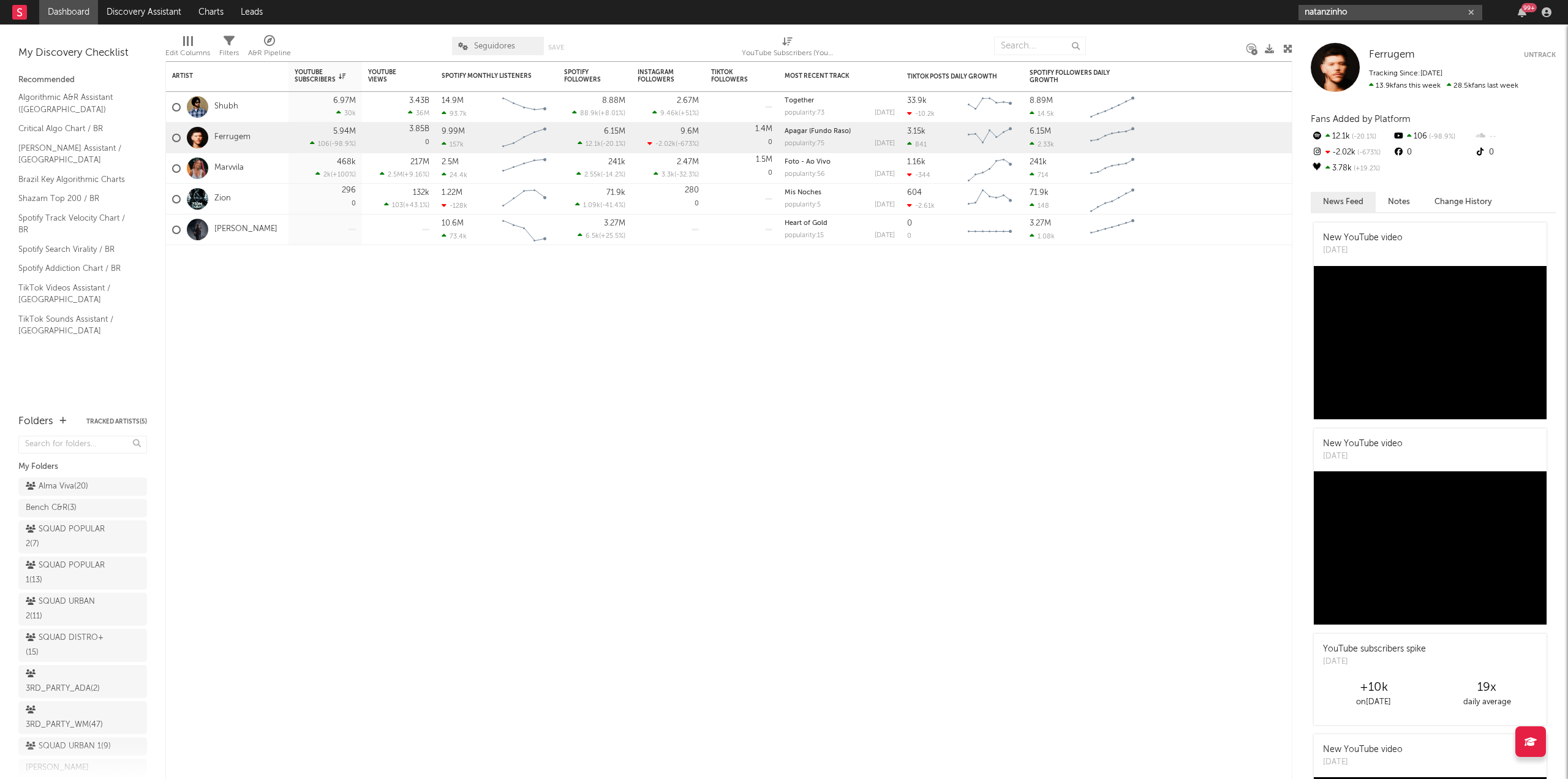
click at [1374, 18] on input "natanzinho" at bounding box center [1391, 12] width 184 height 15
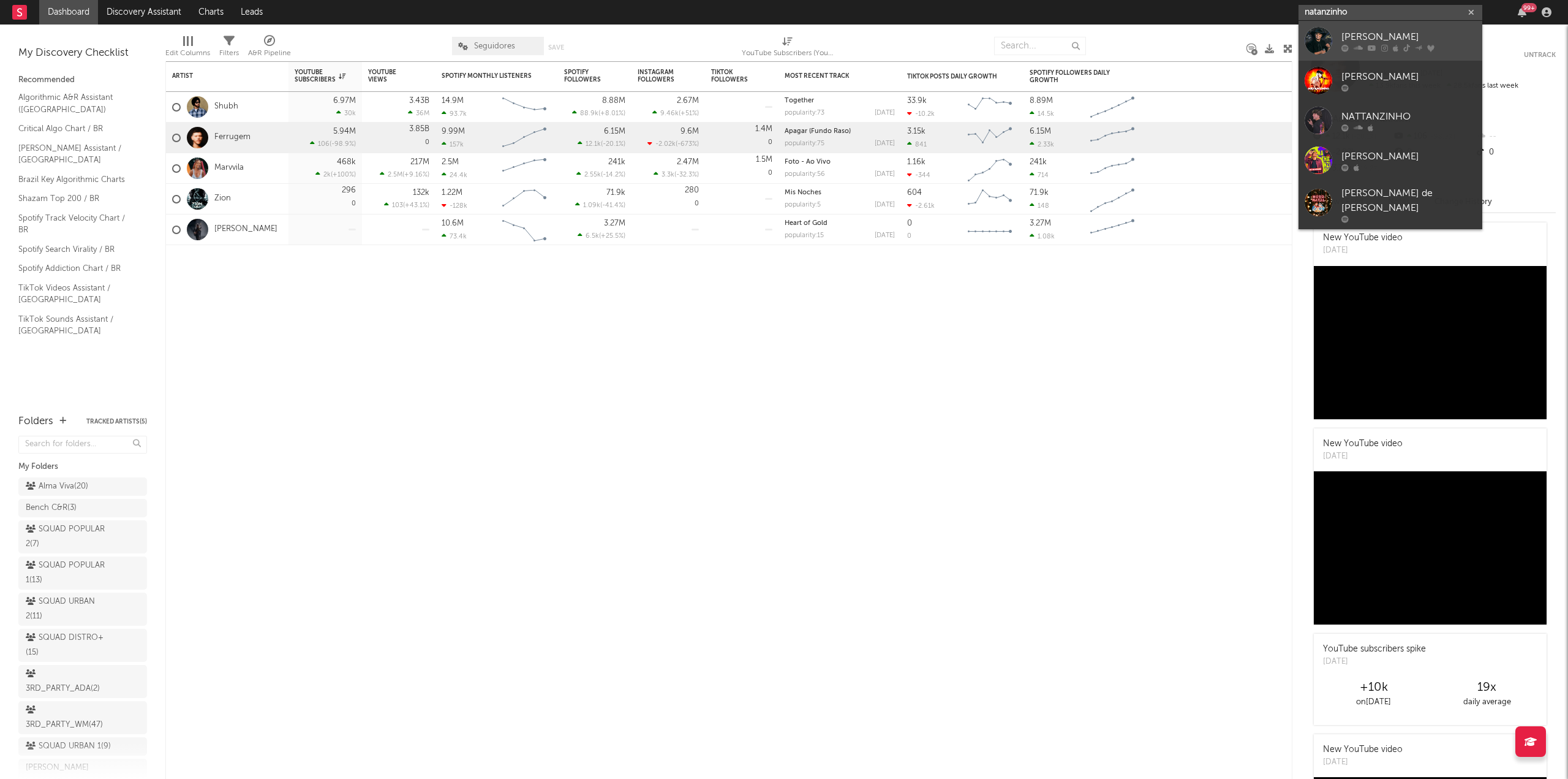
type input "natanzinho"
click at [1373, 34] on div "[PERSON_NAME]" at bounding box center [1409, 36] width 135 height 15
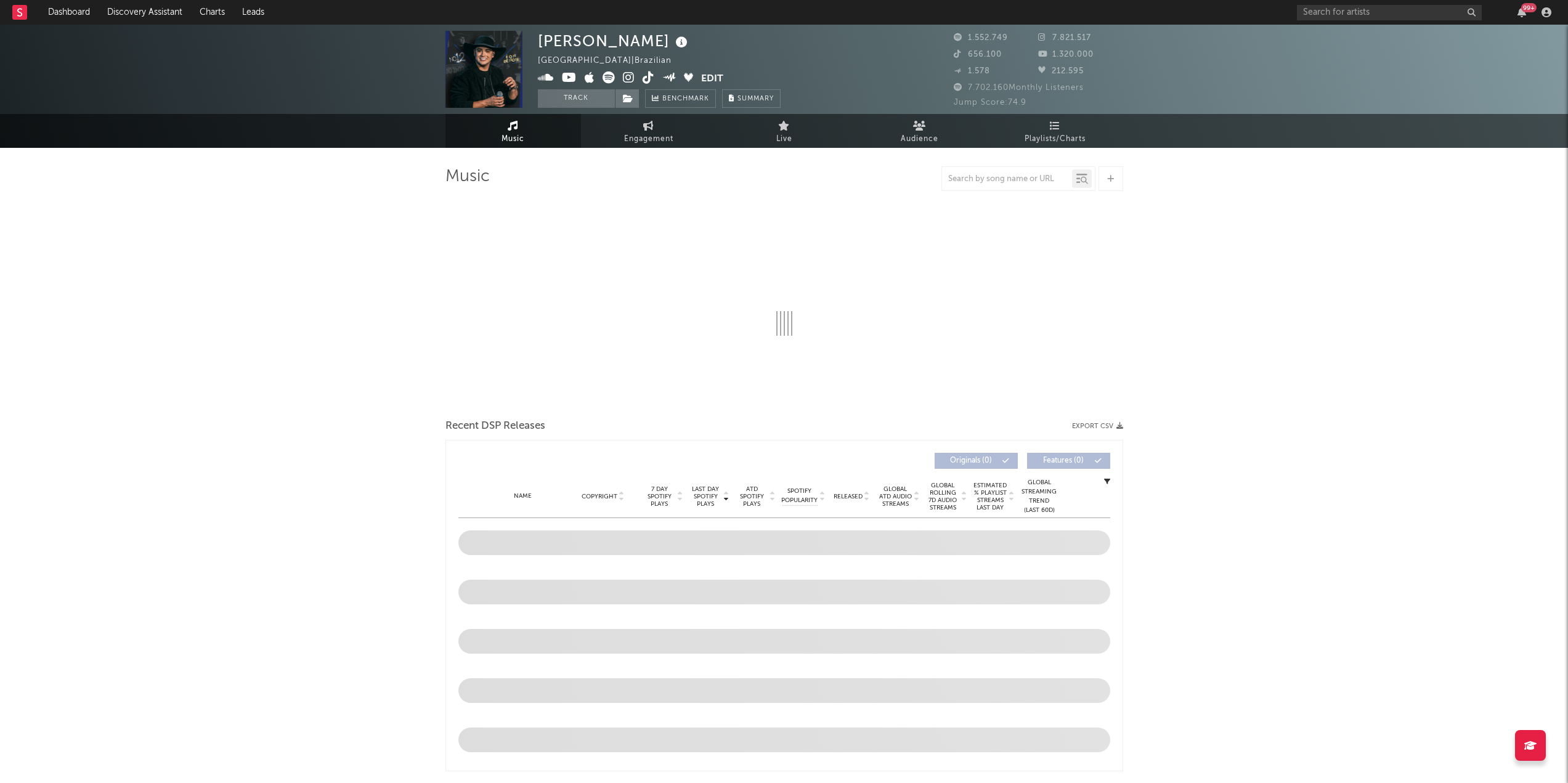
select select "6m"
